Goal: Task Accomplishment & Management: Manage account settings

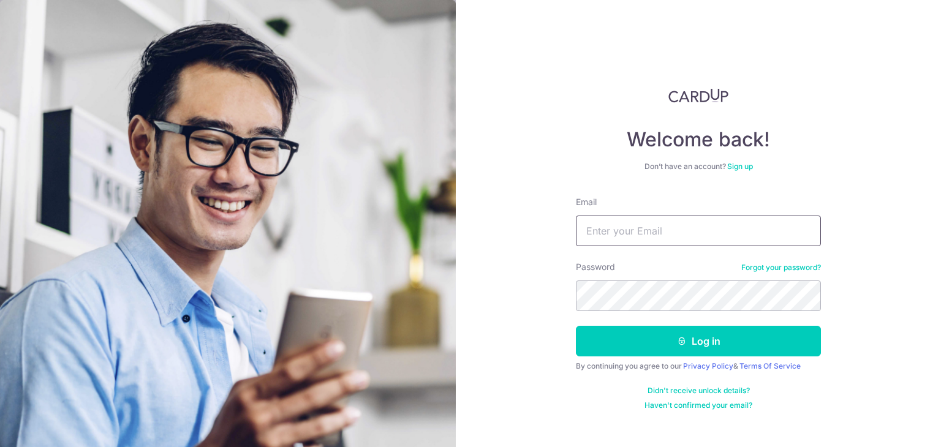
type input "[EMAIL_ADDRESS][DOMAIN_NAME]"
click at [576, 326] on button "Log in" at bounding box center [698, 341] width 245 height 31
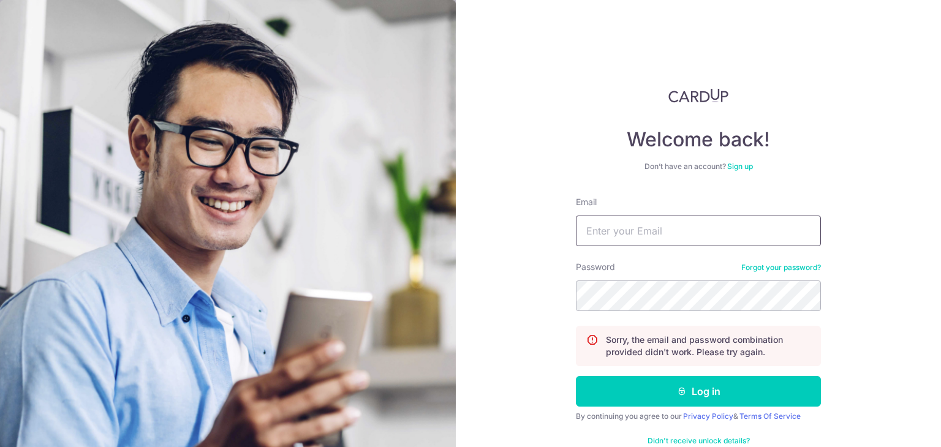
click at [645, 233] on input "Email" at bounding box center [698, 231] width 245 height 31
type input "[EMAIL_ADDRESS][DOMAIN_NAME]"
click at [576, 376] on button "Log in" at bounding box center [698, 391] width 245 height 31
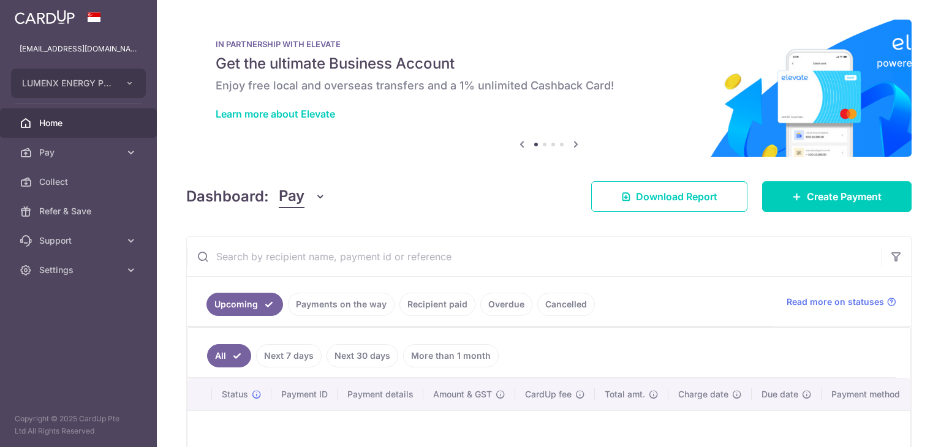
scroll to position [75, 0]
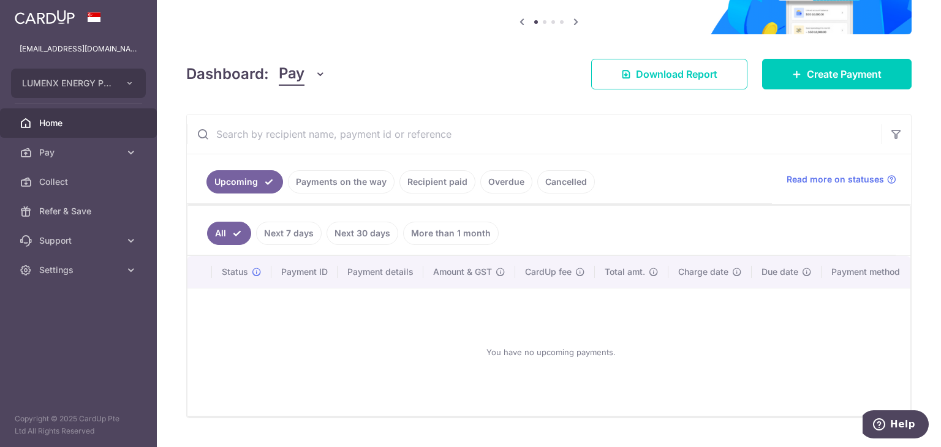
click at [363, 188] on link "Payments on the way" at bounding box center [341, 181] width 107 height 23
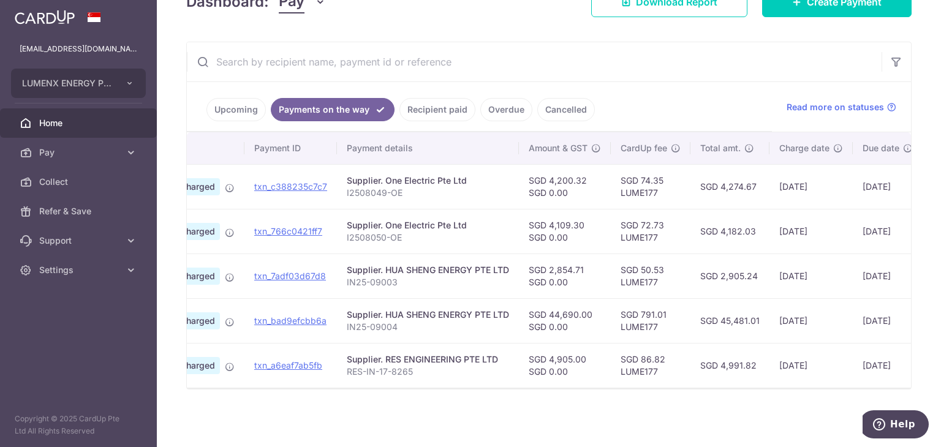
scroll to position [0, 0]
